Goal: Task Accomplishment & Management: Manage account settings

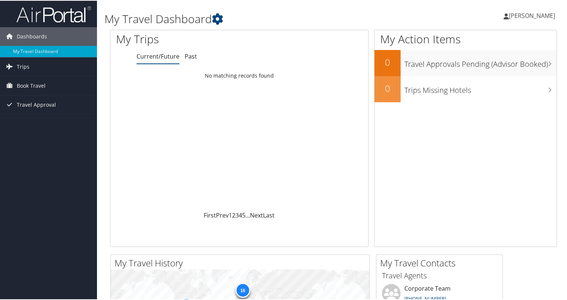
click at [520, 12] on span "[PERSON_NAME]" at bounding box center [532, 15] width 46 height 8
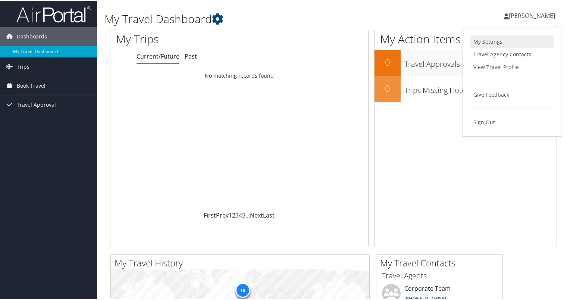
click at [485, 40] on link "My Settings" at bounding box center [511, 41] width 83 height 13
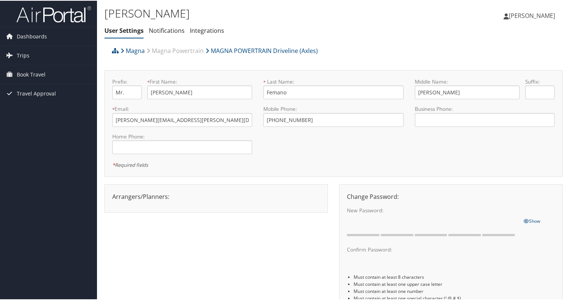
click at [517, 14] on span "[PERSON_NAME]" at bounding box center [532, 15] width 46 height 8
click at [483, 67] on link "View Travel Profile" at bounding box center [511, 66] width 83 height 13
click at [30, 36] on span "Dashboards" at bounding box center [32, 35] width 30 height 19
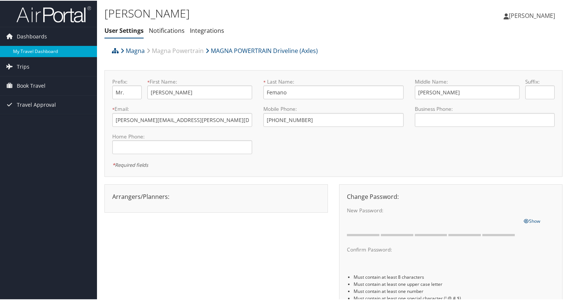
click at [30, 48] on link "My Travel Dashboard" at bounding box center [48, 50] width 97 height 11
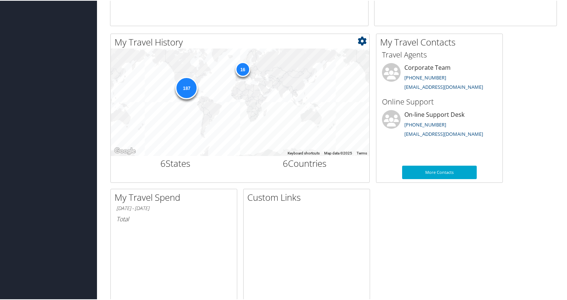
scroll to position [271, 0]
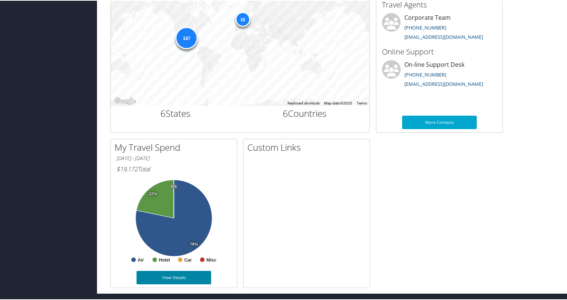
click at [172, 275] on link "View Details" at bounding box center [173, 276] width 75 height 13
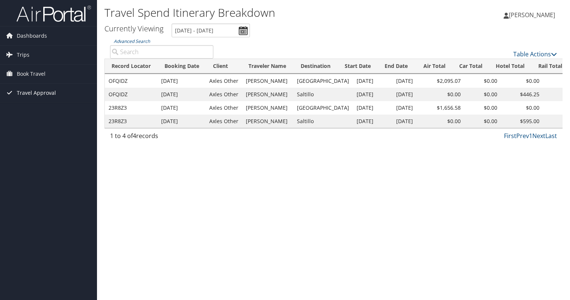
click at [31, 91] on span "Travel Approval" at bounding box center [36, 93] width 39 height 19
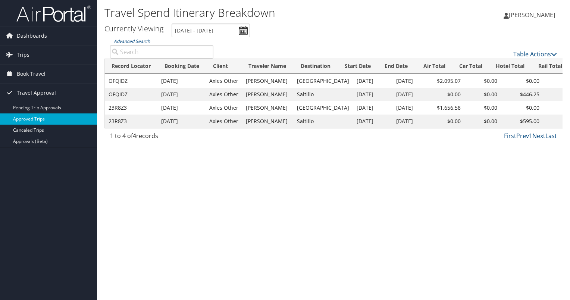
click at [36, 117] on link "Approved Trips" at bounding box center [48, 118] width 97 height 11
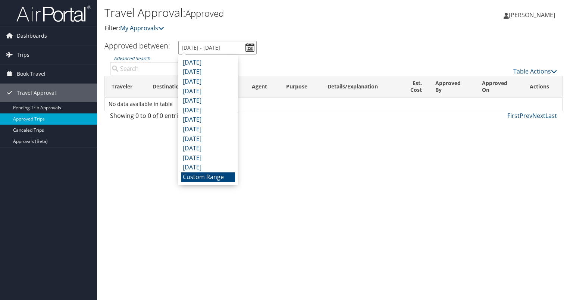
click at [248, 47] on input "9/10/2025 - 10/10/2025" at bounding box center [217, 48] width 78 height 14
click at [216, 64] on li "September 2025" at bounding box center [208, 63] width 54 height 10
click at [250, 48] on input "9/1/2025 - 9/30/2025" at bounding box center [217, 48] width 78 height 14
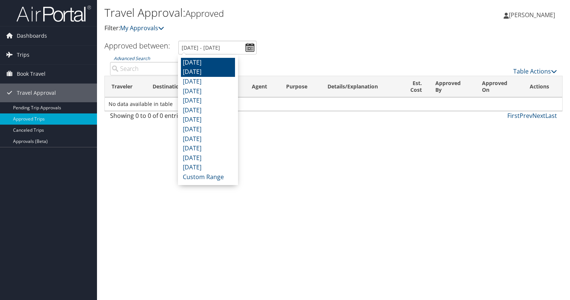
click at [221, 72] on li "August 2025" at bounding box center [208, 72] width 54 height 10
type input "8/1/2025 - 8/31/2025"
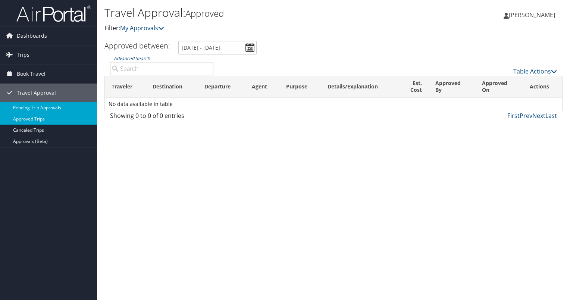
click at [39, 107] on link "Pending Trip Approvals" at bounding box center [48, 107] width 97 height 11
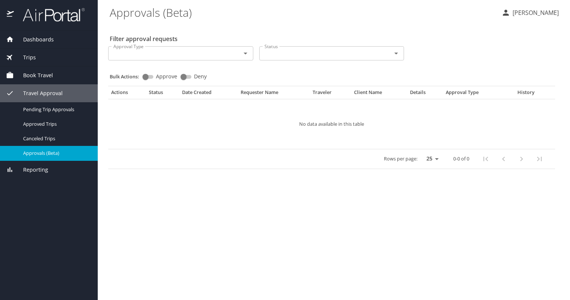
select select "US"
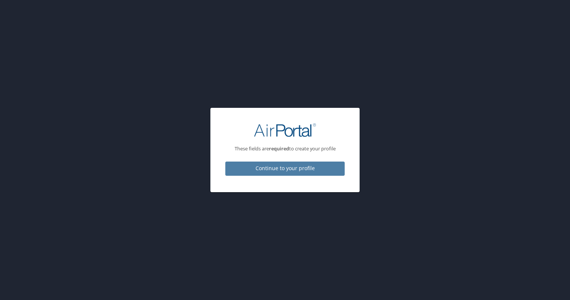
click at [277, 165] on span "Continue to your profile" at bounding box center [284, 168] width 107 height 9
select select "NL"
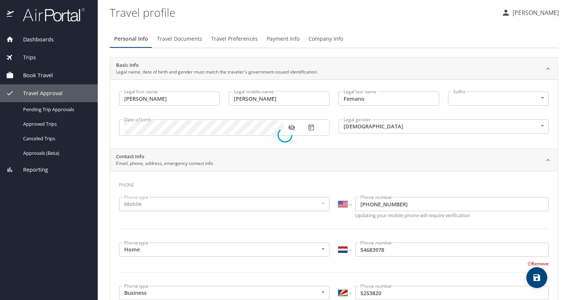
select select "US"
select select "NL"
select select "SC"
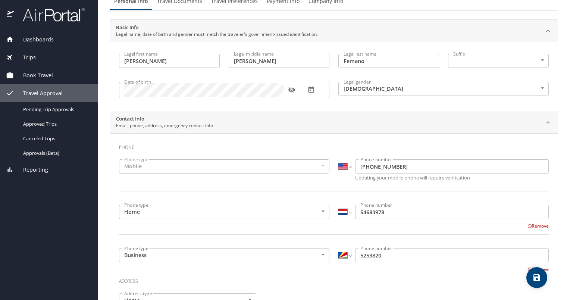
scroll to position [75, 0]
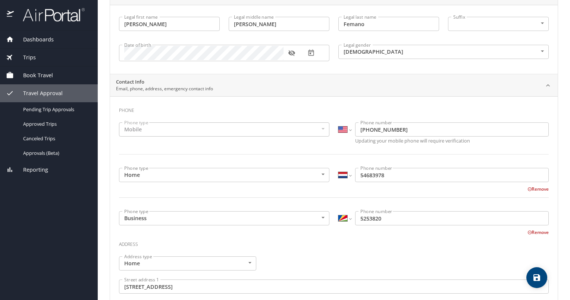
click at [534, 190] on button "Remove" at bounding box center [537, 189] width 21 height 6
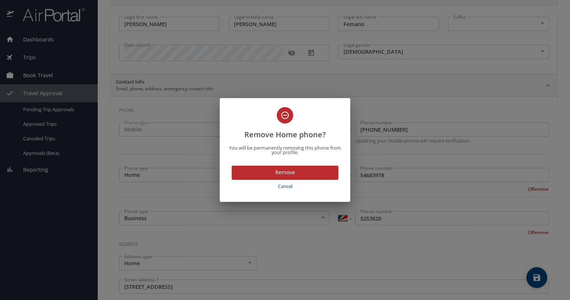
drag, startPoint x: 277, startPoint y: 170, endPoint x: 284, endPoint y: 167, distance: 7.0
click at [278, 170] on span "Remove" at bounding box center [284, 172] width 95 height 9
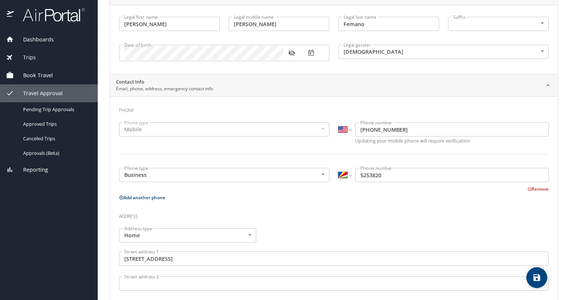
click at [531, 187] on button "Remove" at bounding box center [537, 189] width 21 height 6
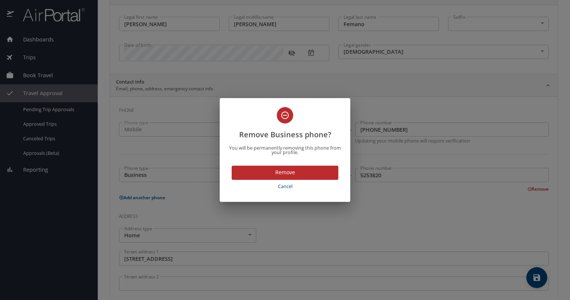
click at [283, 168] on span "Remove" at bounding box center [284, 172] width 95 height 9
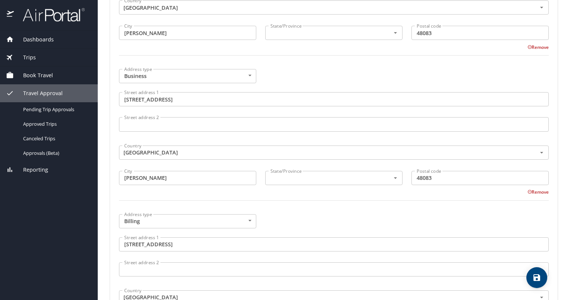
scroll to position [336, 0]
click at [249, 73] on body "Dashboards My Travel Dashboard Trips Current / Future Trips Past Trips Trips Mi…" at bounding box center [285, 150] width 570 height 300
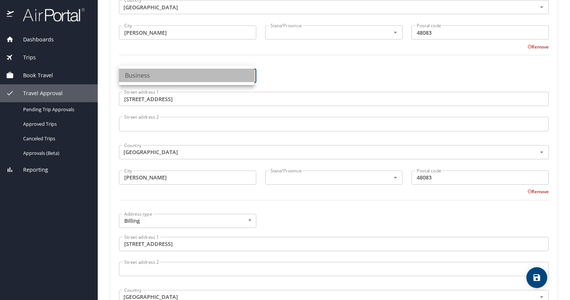
click at [249, 73] on li "Business" at bounding box center [186, 75] width 135 height 13
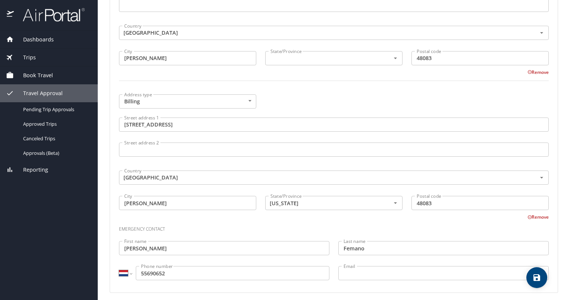
scroll to position [459, 0]
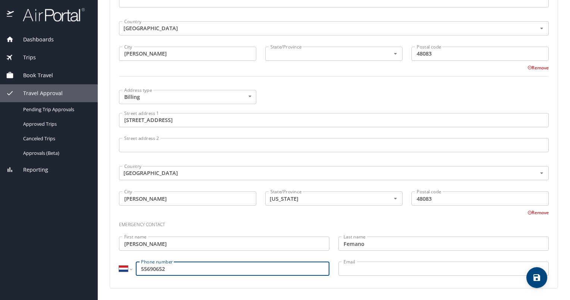
click at [141, 267] on input "55690652" at bounding box center [232, 268] width 193 height 14
type input "3155690652"
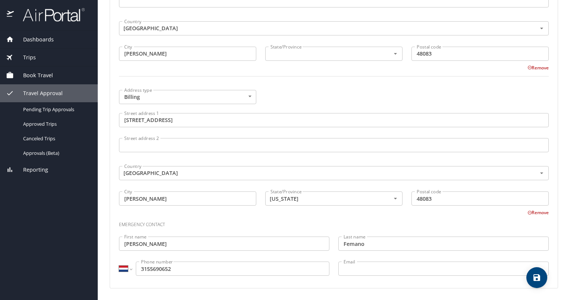
click at [263, 221] on h3 "Emergency contact" at bounding box center [334, 222] width 430 height 13
click at [131, 267] on div "International [GEOGRAPHIC_DATA] [GEOGRAPHIC_DATA] [GEOGRAPHIC_DATA] [GEOGRAPHIC…" at bounding box center [125, 268] width 13 height 14
click at [193, 213] on div "Emergency contact" at bounding box center [333, 222] width 438 height 20
click at [128, 266] on select "International [GEOGRAPHIC_DATA] [GEOGRAPHIC_DATA] [GEOGRAPHIC_DATA] [GEOGRAPHIC…" at bounding box center [125, 268] width 13 height 14
select select "US"
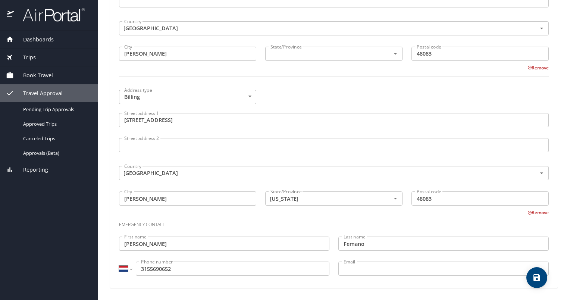
click at [119, 261] on select "International [GEOGRAPHIC_DATA] [GEOGRAPHIC_DATA] [GEOGRAPHIC_DATA] [GEOGRAPHIC…" at bounding box center [125, 268] width 13 height 14
type input "[PHONE_NUMBER]"
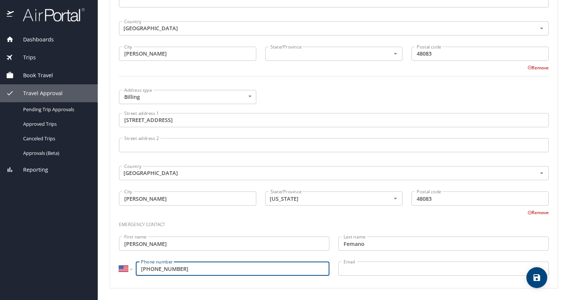
click at [246, 217] on h3 "Emergency contact" at bounding box center [334, 222] width 430 height 13
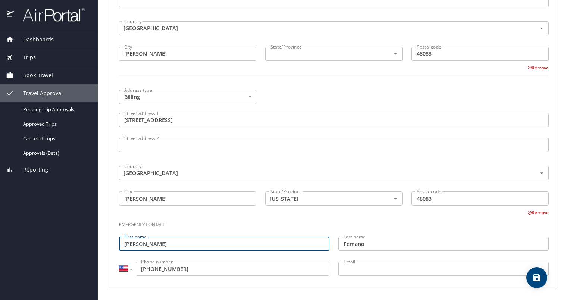
drag, startPoint x: 138, startPoint y: 240, endPoint x: 175, endPoint y: 245, distance: 37.6
click at [177, 239] on input "[PERSON_NAME]" at bounding box center [224, 243] width 210 height 14
type input "[PERSON_NAME]"
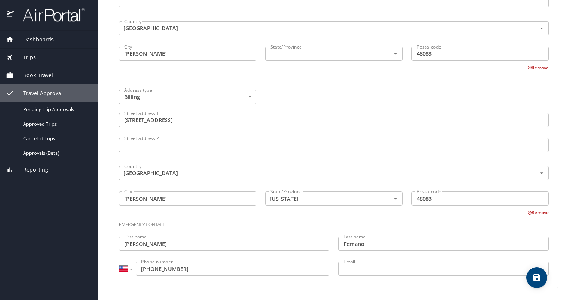
click at [210, 221] on h3 "Emergency contact" at bounding box center [334, 222] width 430 height 13
click at [461, 223] on h3 "Emergency contact" at bounding box center [334, 222] width 430 height 13
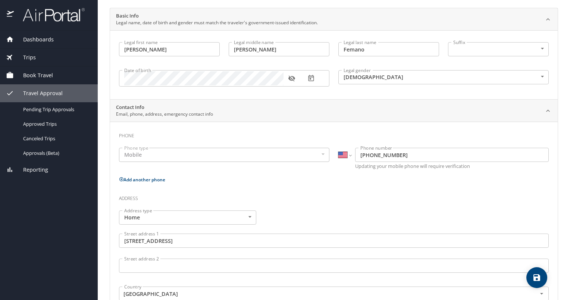
scroll to position [0, 0]
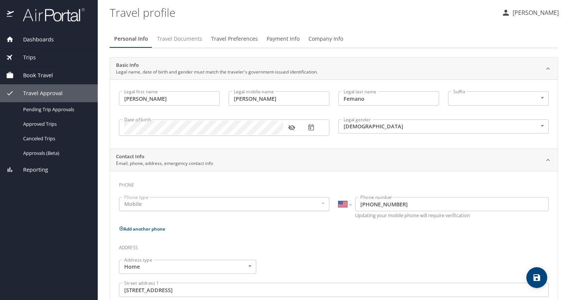
click at [179, 39] on span "Travel Documents" at bounding box center [179, 38] width 45 height 9
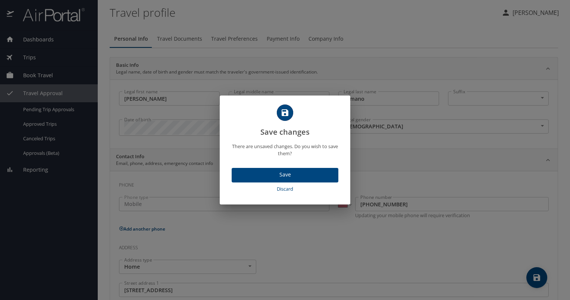
click at [282, 172] on span "Save" at bounding box center [284, 174] width 95 height 9
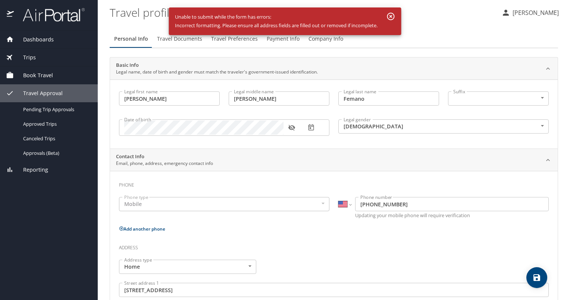
click at [391, 15] on icon "button" at bounding box center [390, 16] width 9 height 9
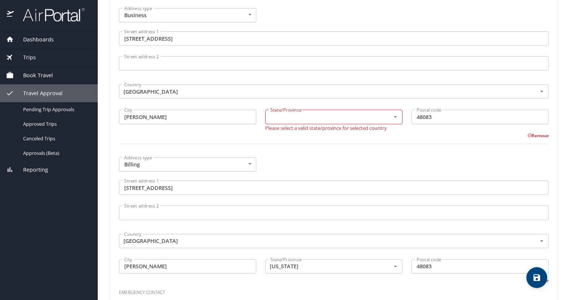
scroll to position [356, 0]
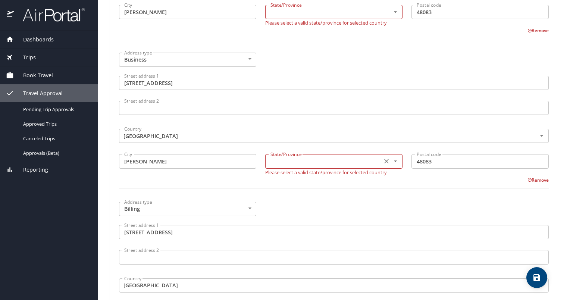
click at [393, 161] on icon "Open" at bounding box center [394, 160] width 7 height 7
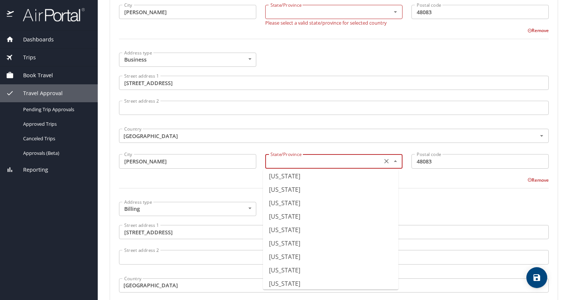
scroll to position [261, 0]
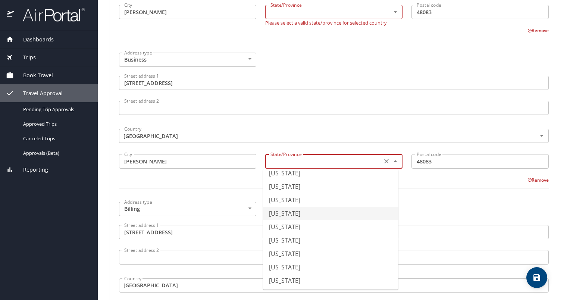
click at [294, 212] on li "[US_STATE]" at bounding box center [330, 213] width 135 height 13
type input "[US_STATE]"
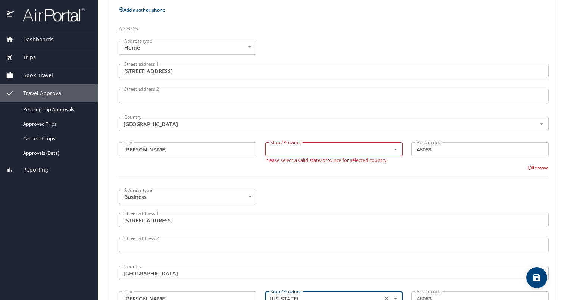
scroll to position [207, 0]
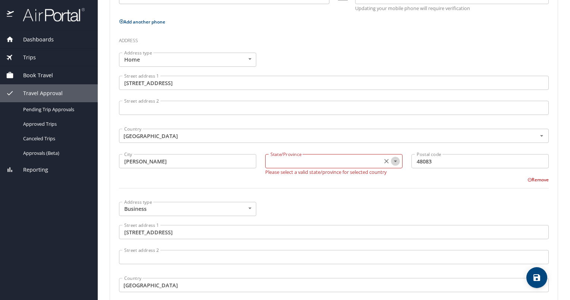
click at [392, 160] on icon "Open" at bounding box center [394, 160] width 7 height 7
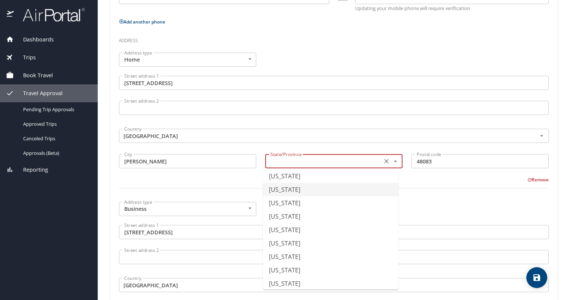
scroll to position [224, 0]
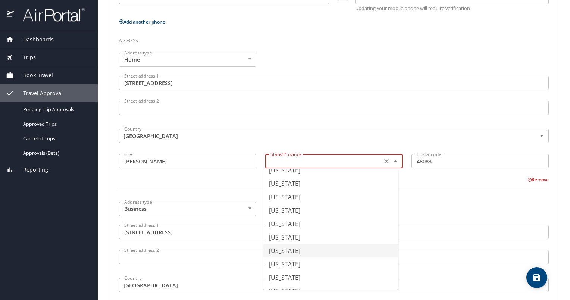
click at [301, 248] on li "[US_STATE]" at bounding box center [330, 250] width 135 height 13
type input "[US_STATE]"
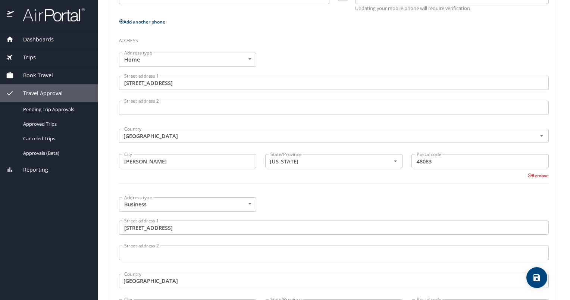
click at [345, 191] on div at bounding box center [333, 188] width 438 height 18
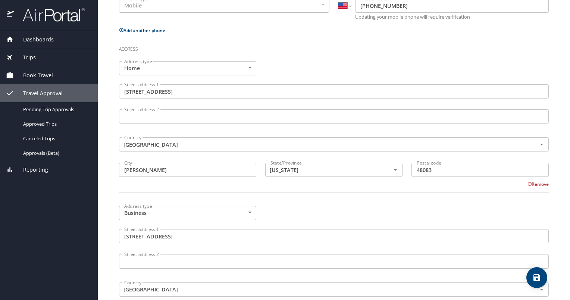
scroll to position [0, 0]
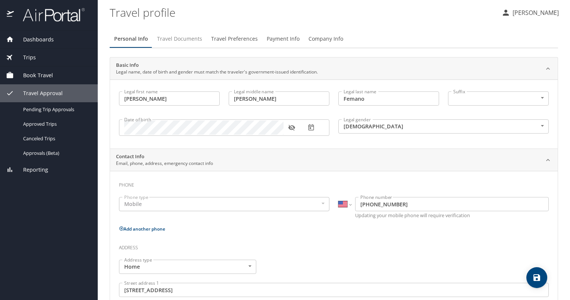
click at [181, 39] on span "Travel Documents" at bounding box center [179, 38] width 45 height 9
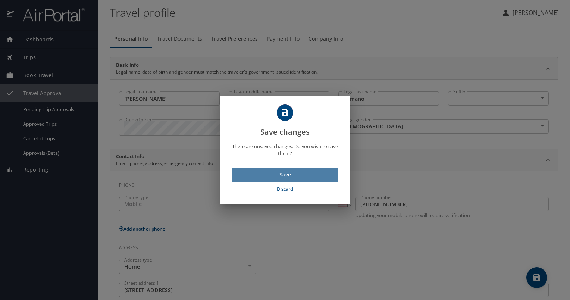
click at [290, 175] on span "Save" at bounding box center [284, 174] width 95 height 9
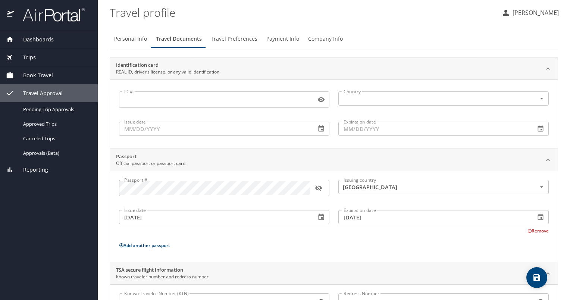
click at [236, 39] on span "Travel Preferences" at bounding box center [234, 38] width 47 height 9
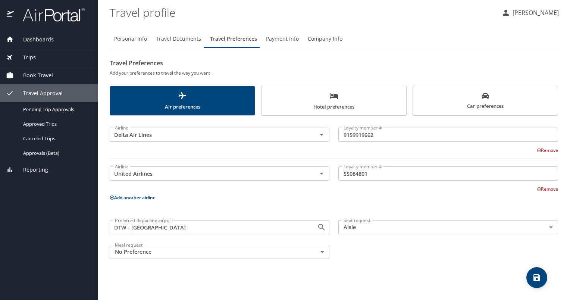
click at [283, 38] on span "Payment Info" at bounding box center [282, 38] width 33 height 9
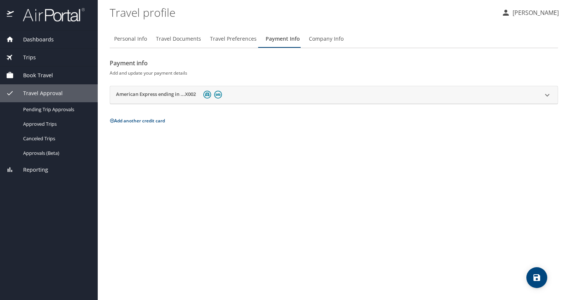
click at [548, 94] on icon at bounding box center [547, 95] width 4 height 3
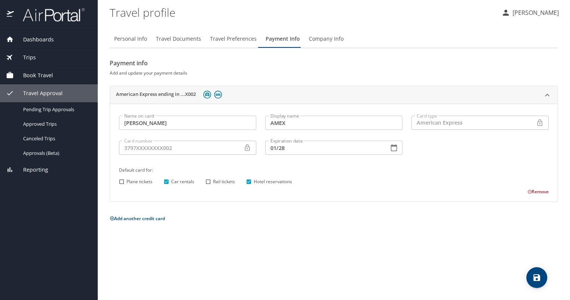
click at [415, 60] on h2 "Payment info" at bounding box center [334, 63] width 448 height 12
click at [529, 13] on p "[PERSON_NAME]" at bounding box center [534, 12] width 48 height 9
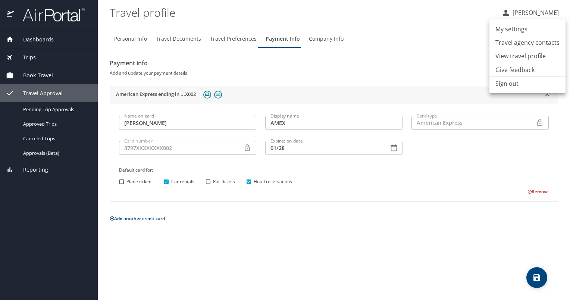
click at [503, 81] on li "Sign out" at bounding box center [527, 83] width 76 height 13
